Goal: Navigation & Orientation: Go to known website

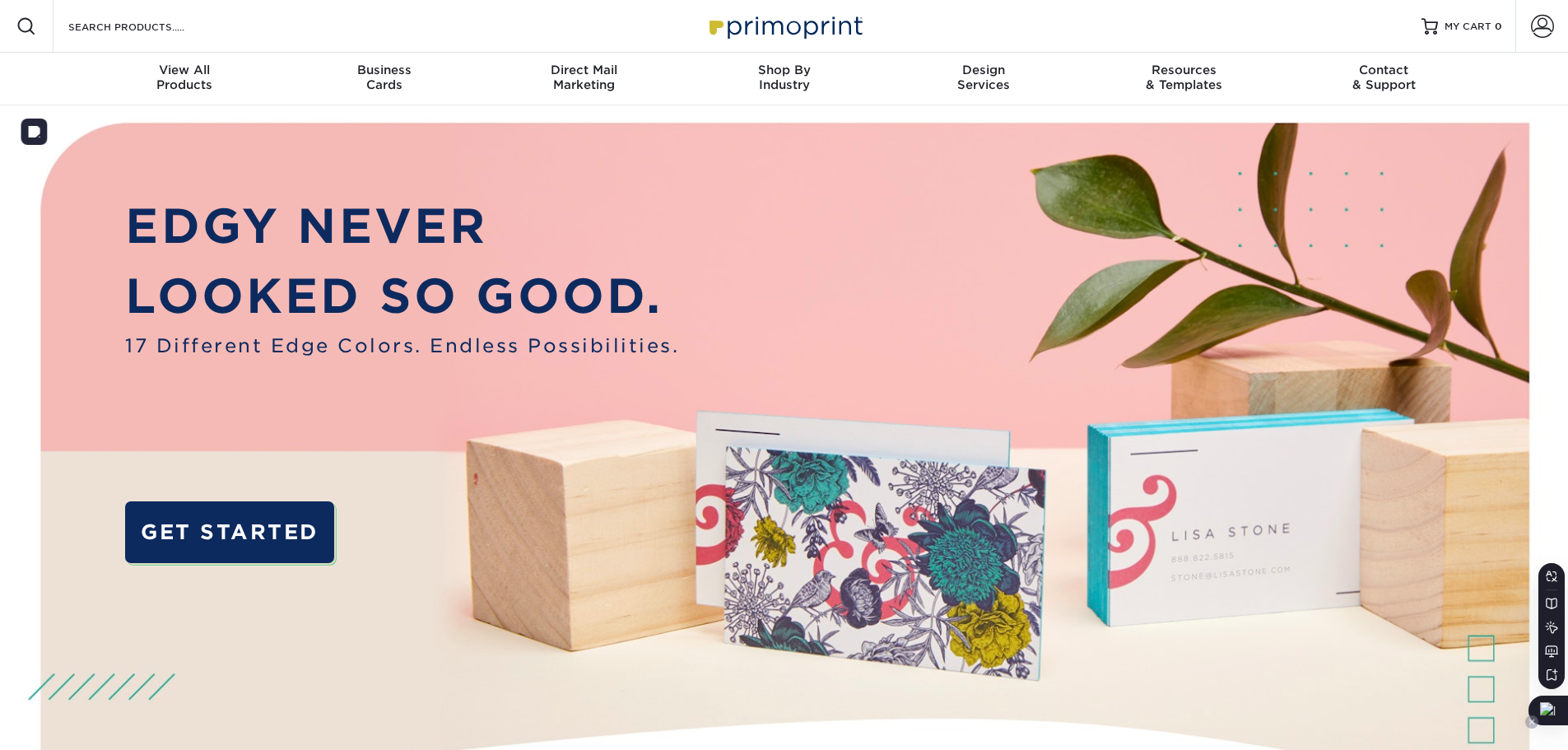
click at [1528, 720] on icon at bounding box center [1531, 722] width 8 height 8
click at [1496, 671] on span "Disable on this site" at bounding box center [1476, 667] width 97 height 13
click at [97, 116] on icon at bounding box center [95, 118] width 8 height 8
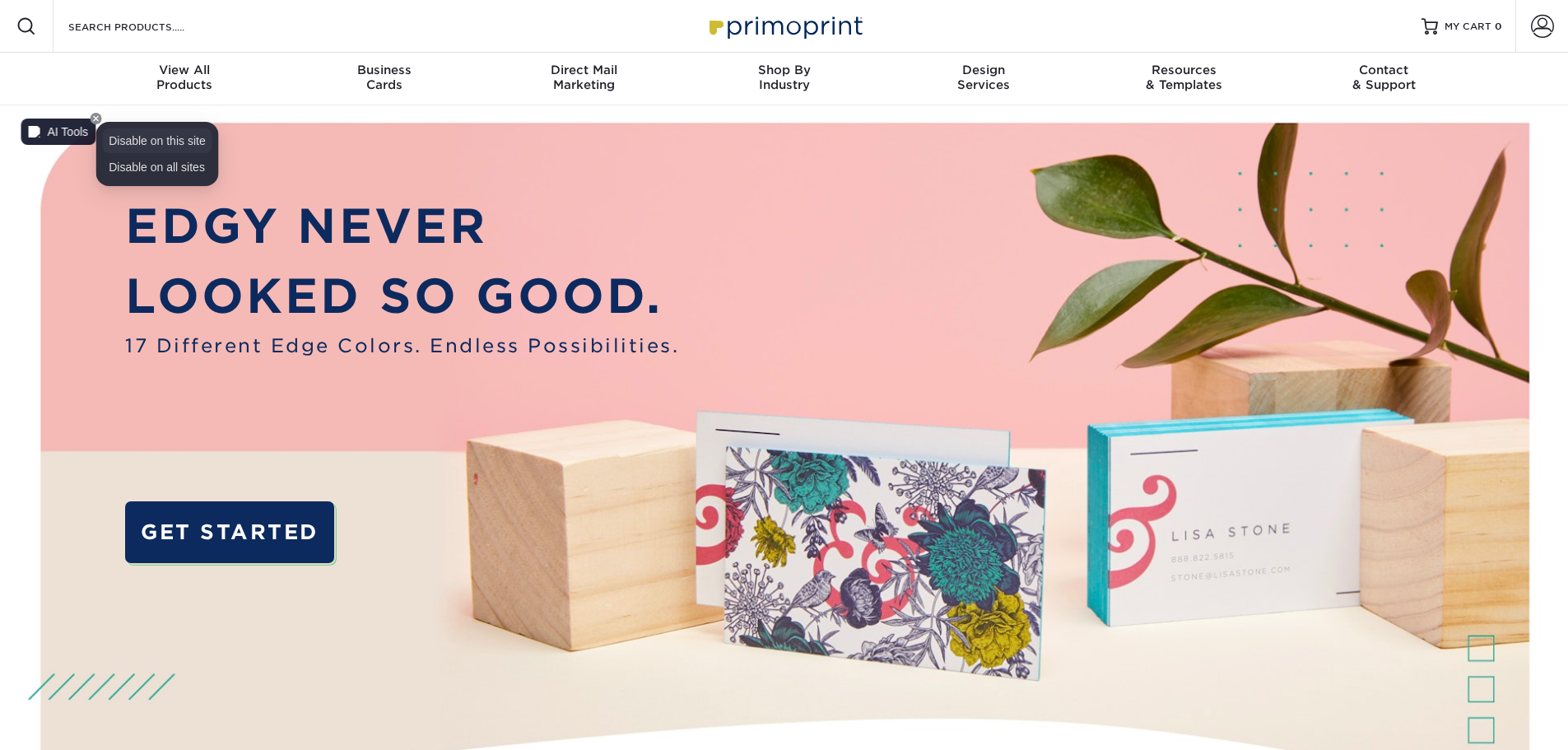
click at [190, 149] on li "Disable on this site" at bounding box center [157, 141] width 110 height 25
